Goal: Information Seeking & Learning: Learn about a topic

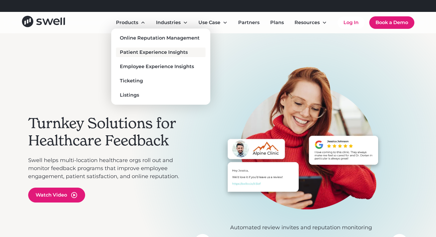
click at [133, 50] on div "Patient Experience Insights" at bounding box center [154, 52] width 68 height 7
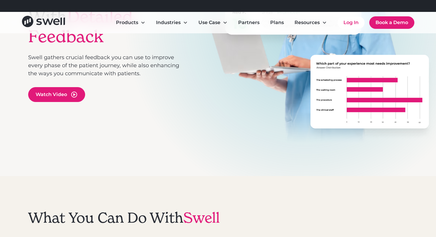
scroll to position [155, 0]
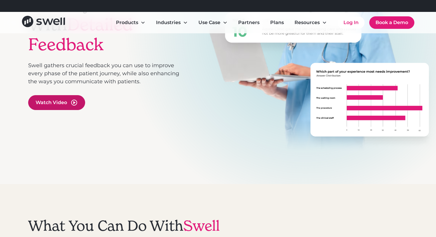
click at [60, 99] on div "Watch Video" at bounding box center [51, 102] width 31 height 7
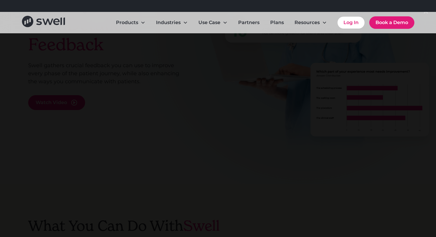
click at [32, 106] on div at bounding box center [218, 118] width 436 height 227
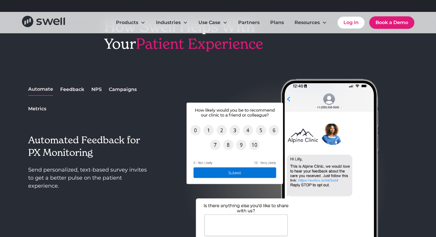
scroll to position [536, 0]
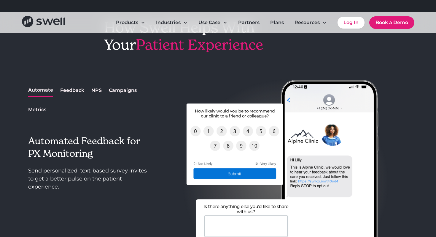
click at [76, 90] on div "Feedback" at bounding box center [72, 90] width 24 height 7
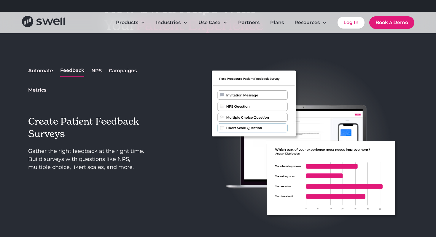
scroll to position [551, 0]
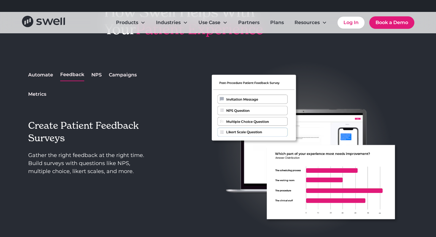
click at [123, 75] on div "Campaigns" at bounding box center [123, 74] width 28 height 7
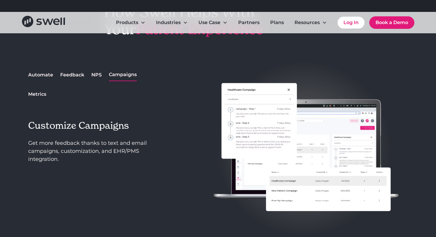
click at [37, 93] on div "Metrics" at bounding box center [37, 94] width 18 height 7
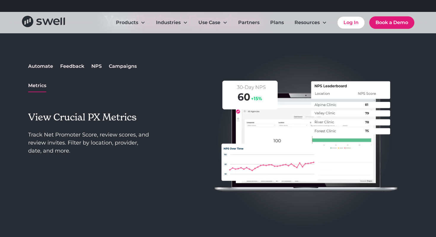
scroll to position [548, 0]
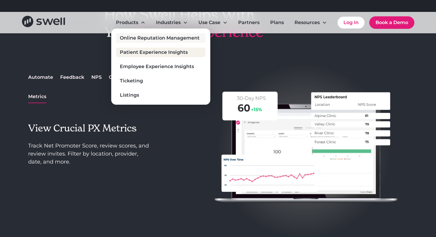
click at [132, 35] on div "Online Reputation Management" at bounding box center [160, 37] width 80 height 7
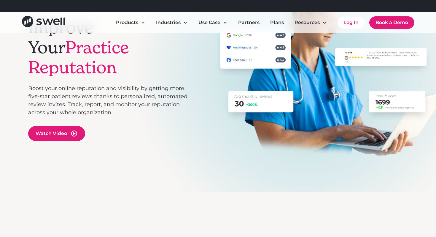
scroll to position [107, 0]
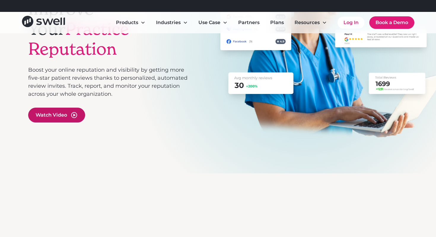
click at [63, 111] on div "Watch Video" at bounding box center [51, 114] width 31 height 7
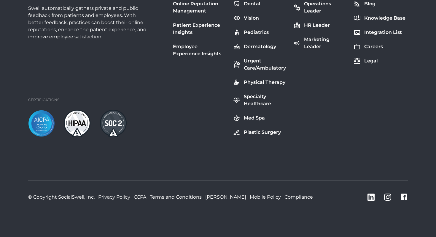
scroll to position [1071, 0]
